Goal: Transaction & Acquisition: Purchase product/service

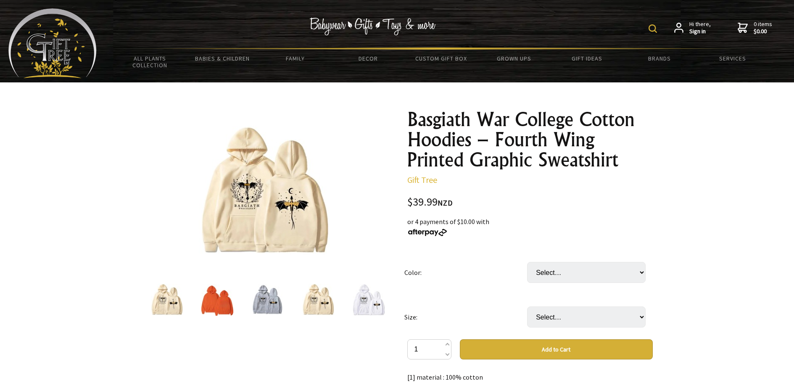
click at [214, 302] on img at bounding box center [217, 300] width 32 height 32
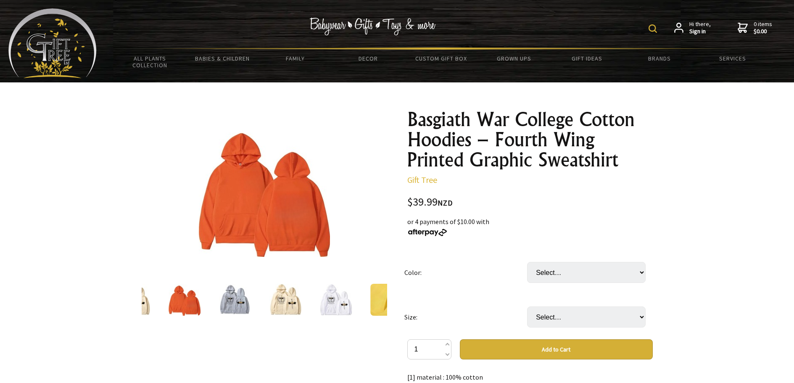
click at [246, 300] on img at bounding box center [235, 300] width 32 height 32
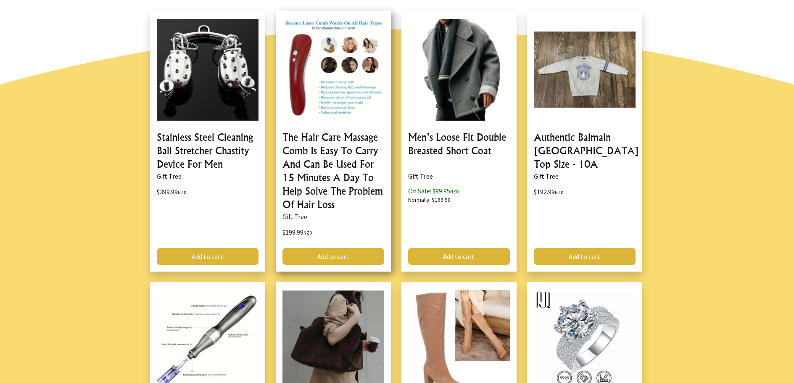
scroll to position [799, 0]
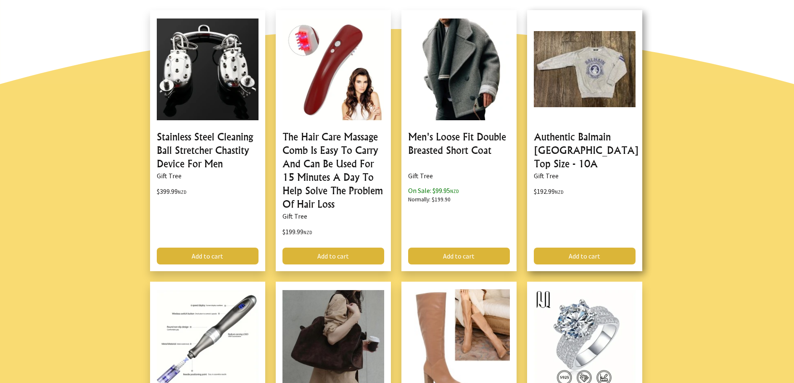
click at [548, 141] on link at bounding box center [584, 140] width 115 height 261
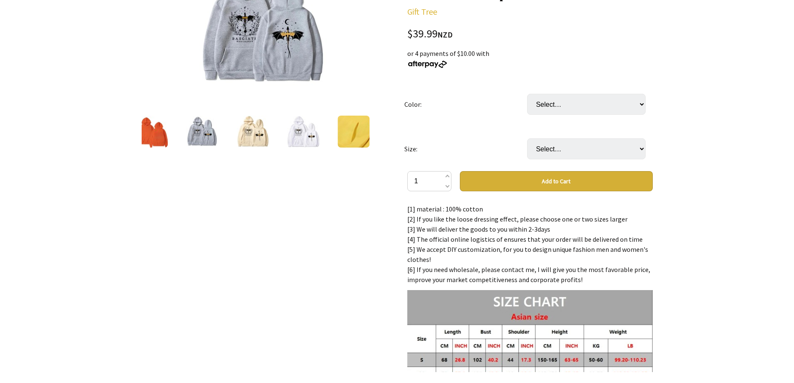
scroll to position [0, 0]
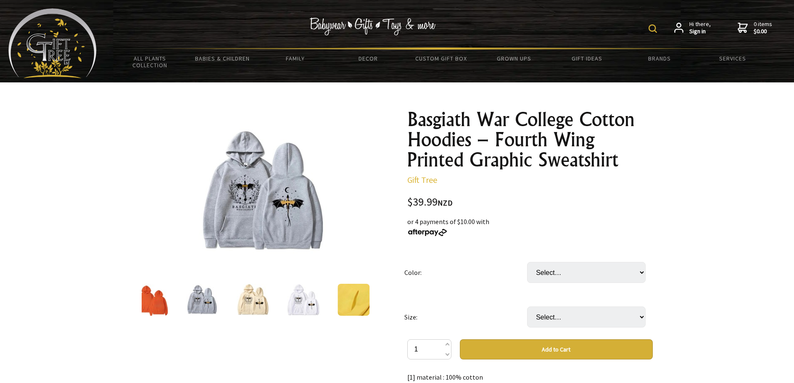
click at [201, 307] on img at bounding box center [202, 300] width 32 height 32
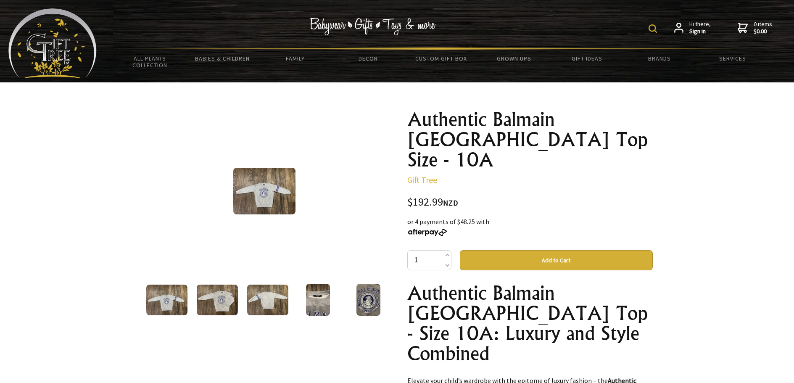
click at [223, 301] on img at bounding box center [217, 300] width 41 height 31
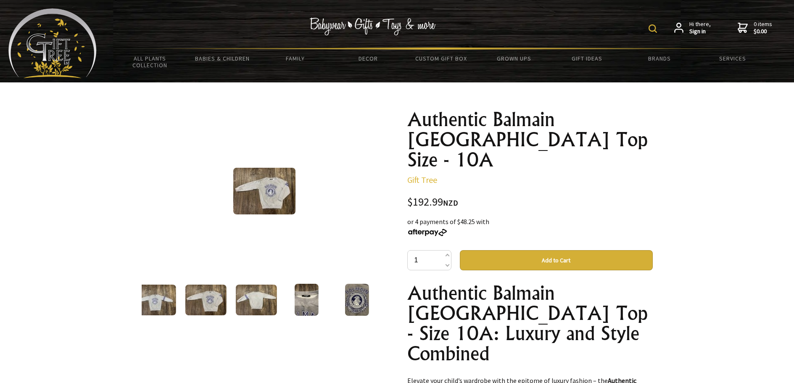
click at [247, 303] on img at bounding box center [256, 300] width 41 height 31
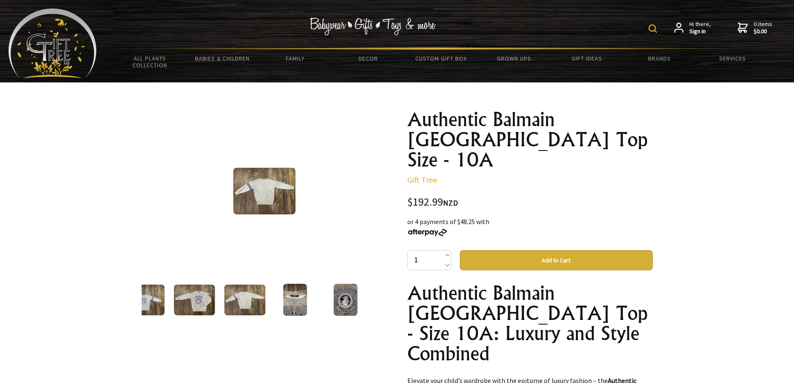
click at [298, 304] on img at bounding box center [295, 300] width 24 height 32
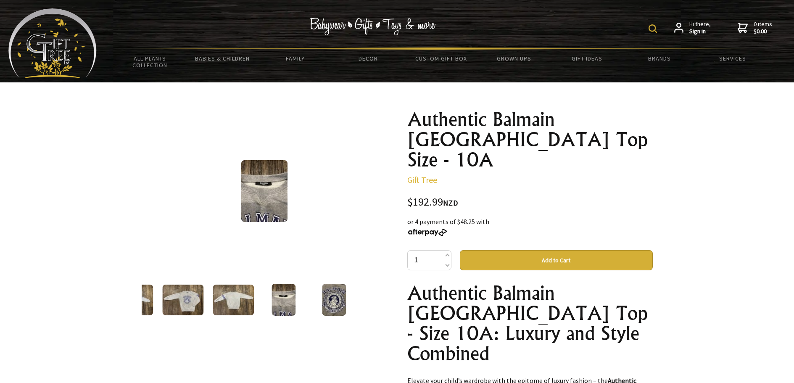
click at [336, 299] on img at bounding box center [334, 300] width 24 height 32
